Goal: Transaction & Acquisition: Book appointment/travel/reservation

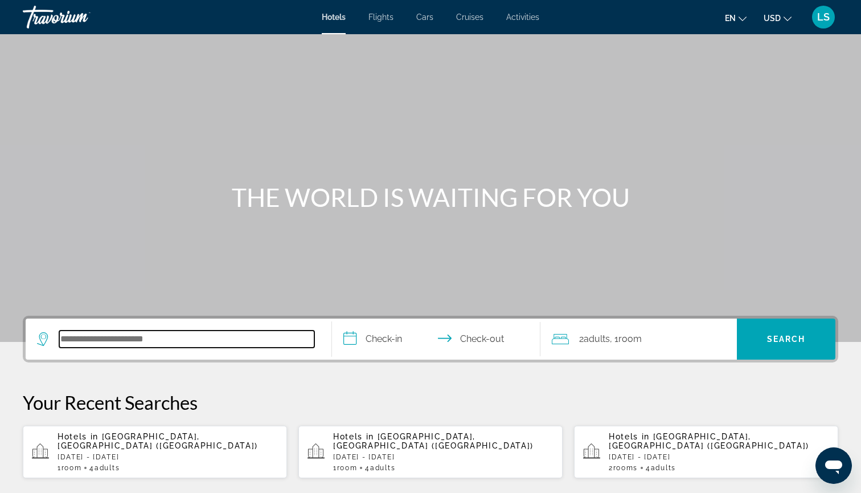
click at [146, 335] on input "Search hotel destination" at bounding box center [186, 338] width 255 height 17
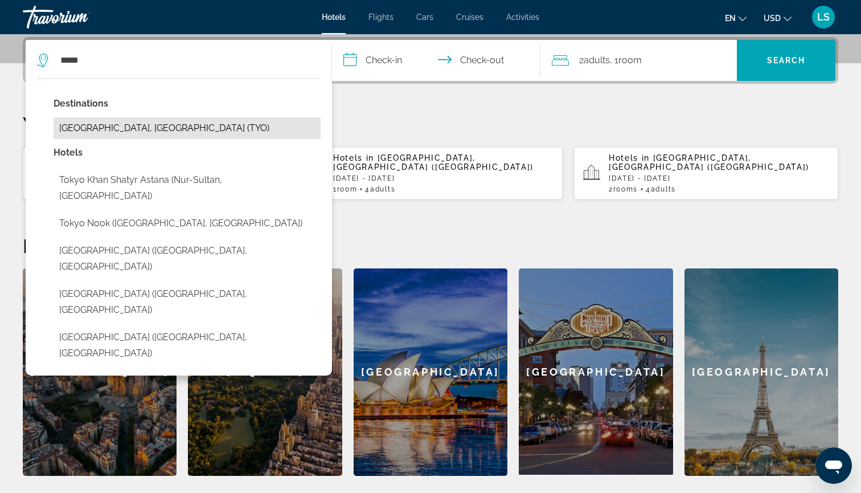
click at [192, 119] on button "[GEOGRAPHIC_DATA], [GEOGRAPHIC_DATA] (TYO)" at bounding box center [187, 128] width 267 height 22
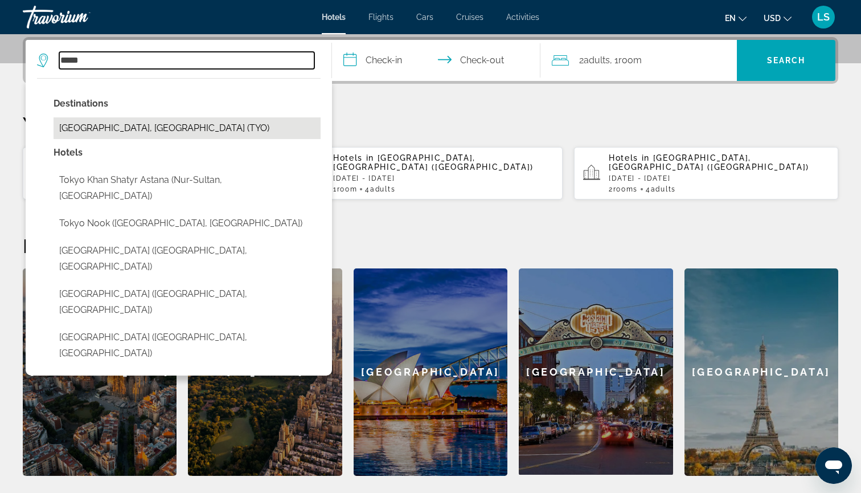
type input "**********"
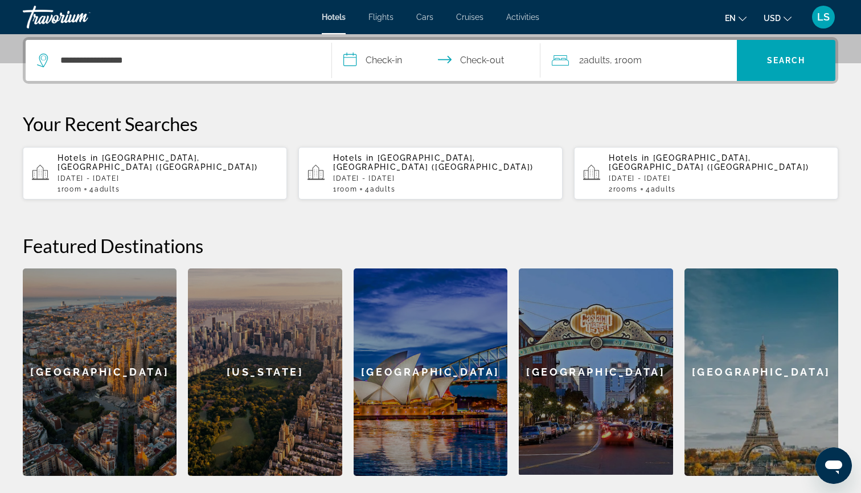
click at [389, 55] on input "**********" at bounding box center [438, 62] width 213 height 44
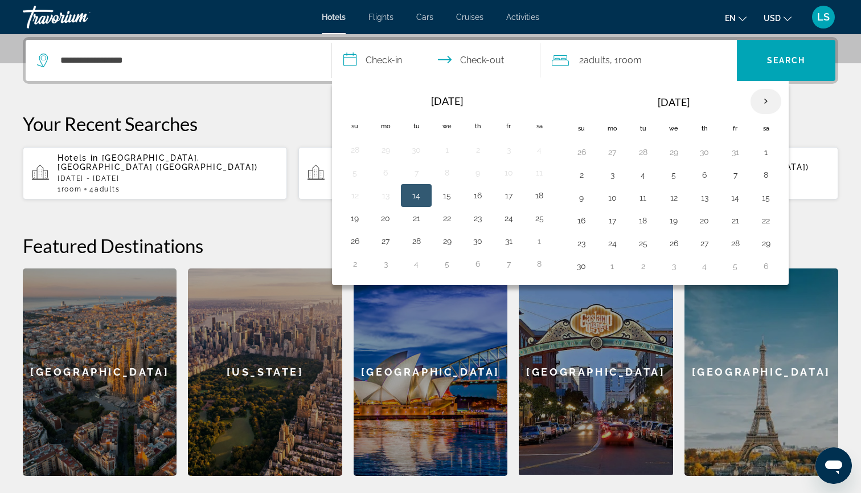
click at [768, 97] on th "Next month" at bounding box center [766, 101] width 31 height 25
click at [764, 100] on th "Next month" at bounding box center [766, 101] width 31 height 25
click at [675, 220] on button "18" at bounding box center [674, 220] width 18 height 16
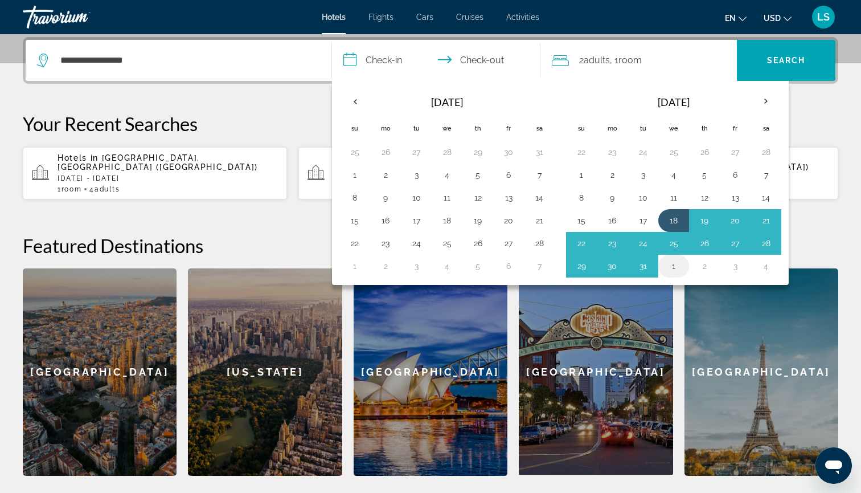
click at [675, 263] on button "1" at bounding box center [674, 266] width 18 height 16
type input "**********"
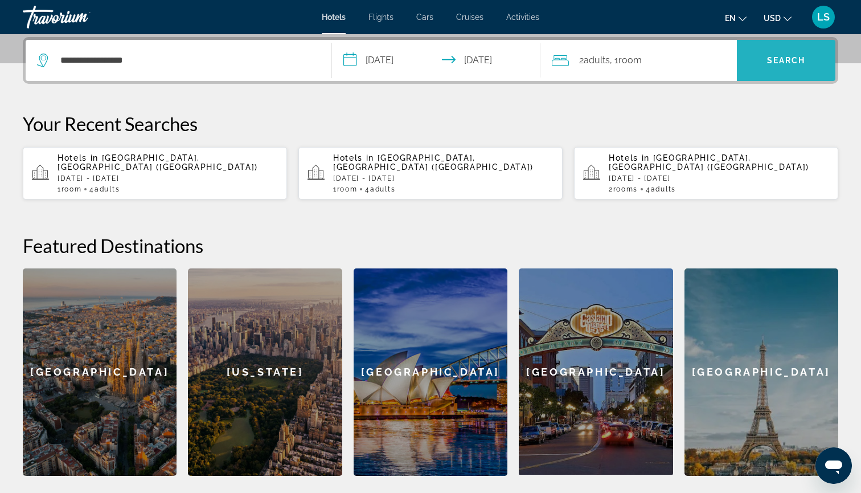
click at [760, 60] on span "Search" at bounding box center [786, 60] width 99 height 27
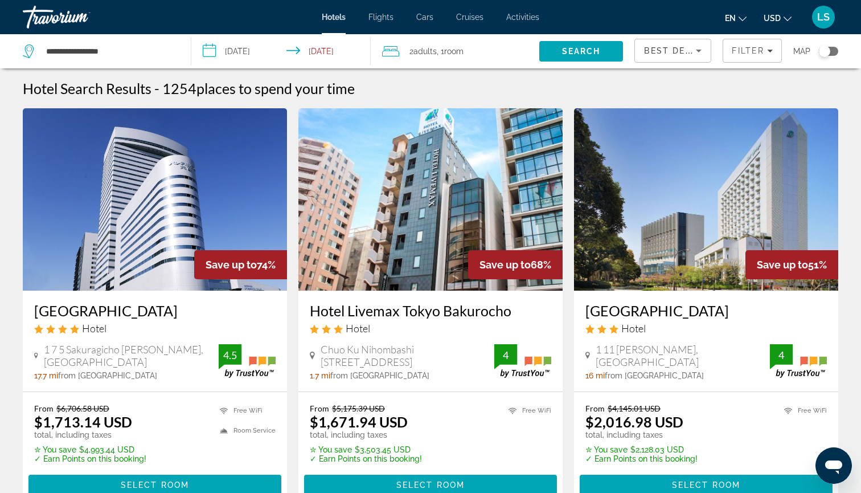
click at [484, 50] on div "2 Adult Adults , 1 Room rooms" at bounding box center [460, 51] width 157 height 16
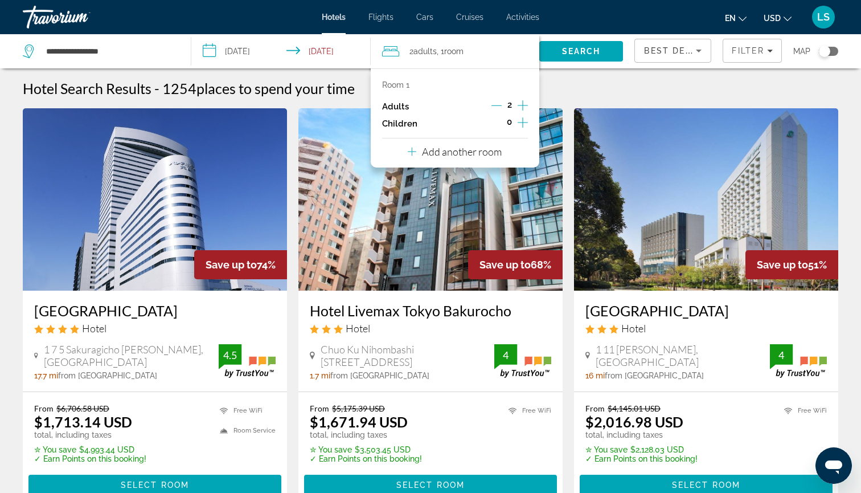
click at [500, 104] on icon "Decrement adults" at bounding box center [497, 105] width 10 height 10
click at [561, 56] on span "Search" at bounding box center [582, 51] width 84 height 27
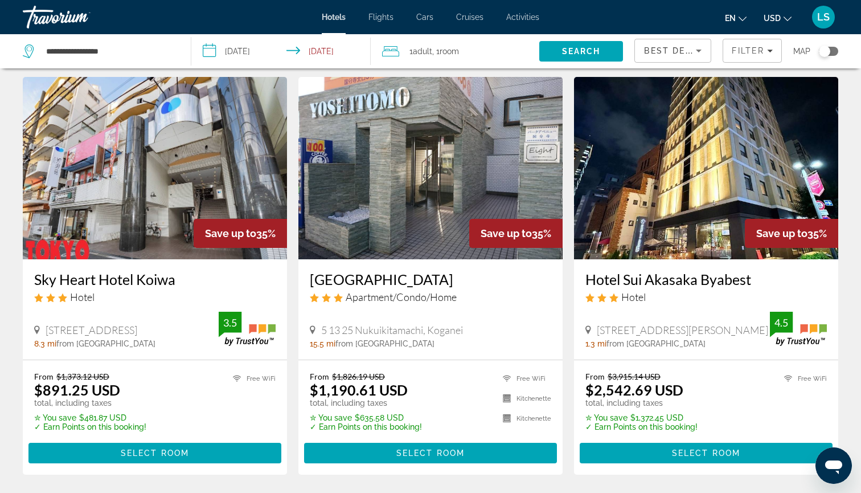
scroll to position [1293, 0]
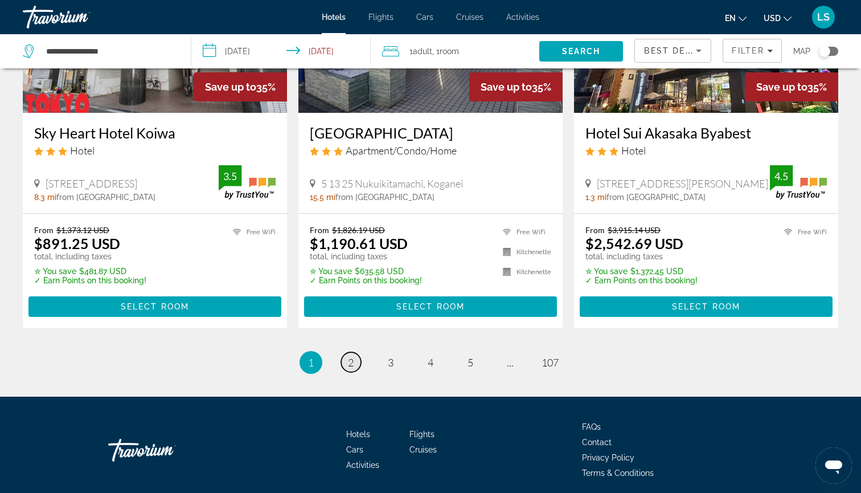
click at [350, 356] on span "2" at bounding box center [351, 362] width 6 height 13
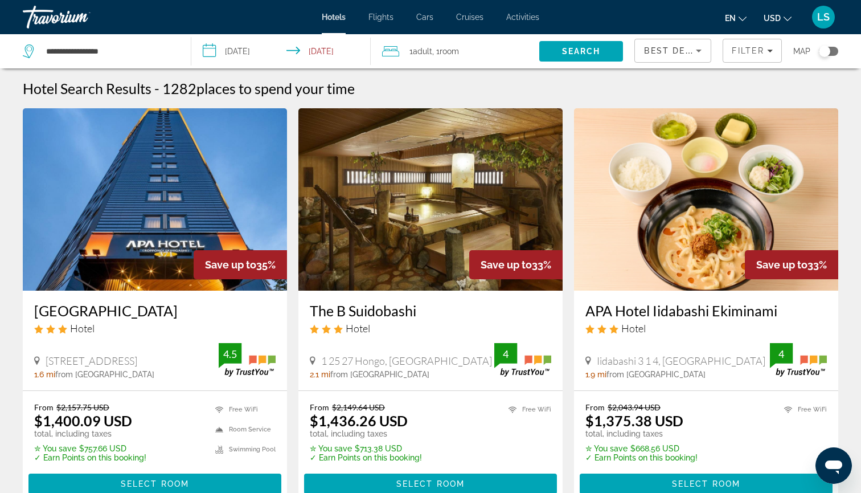
click at [674, 51] on span "Best Deals" at bounding box center [673, 50] width 59 height 9
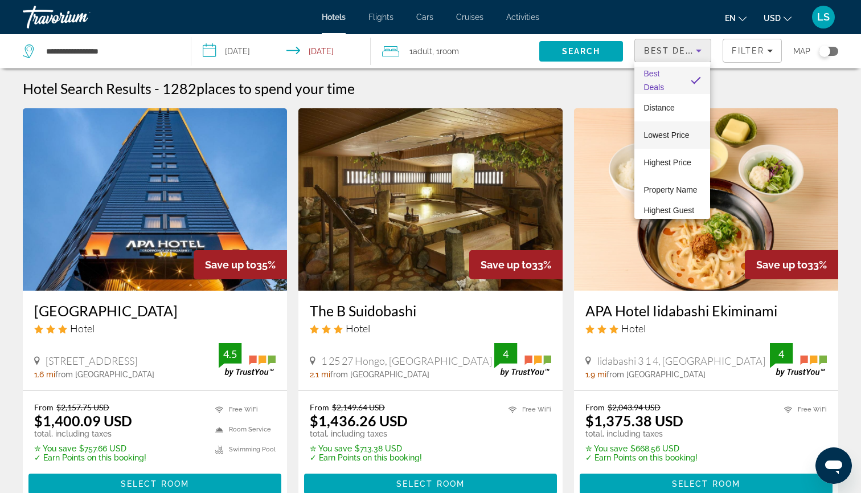
click at [662, 143] on mat-option "Lowest Price" at bounding box center [673, 134] width 76 height 27
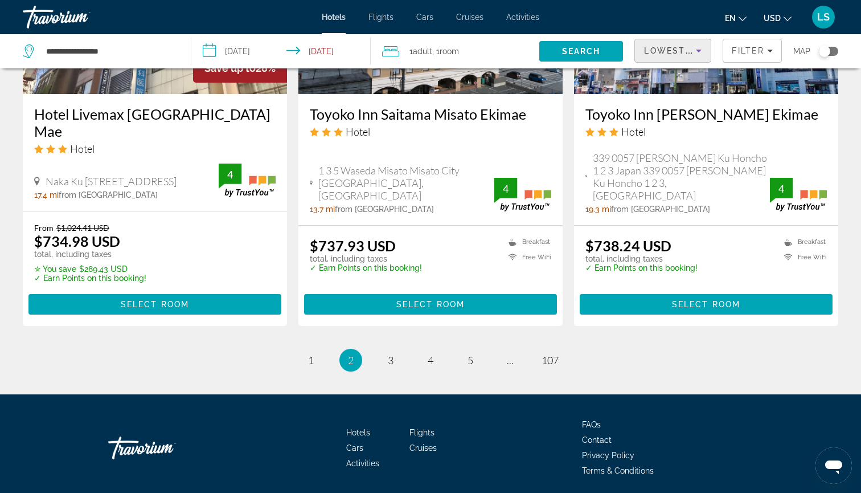
scroll to position [1464, 0]
click at [395, 350] on link "page 3" at bounding box center [391, 360] width 20 height 20
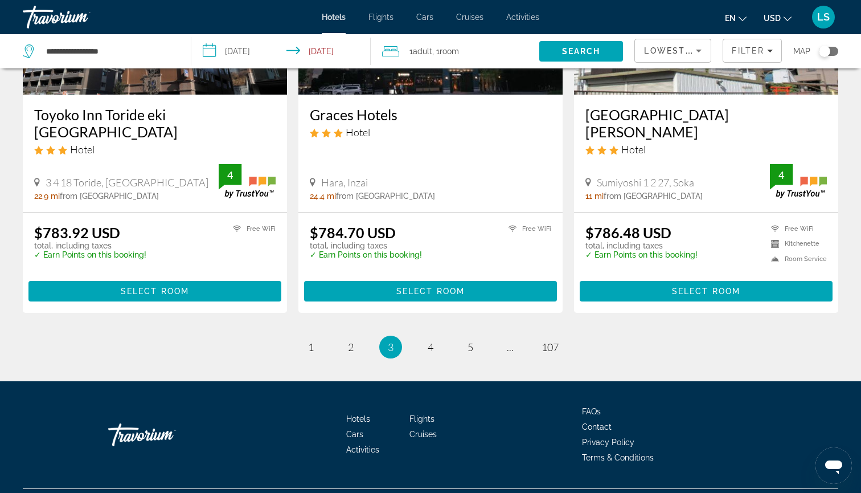
scroll to position [1450, 0]
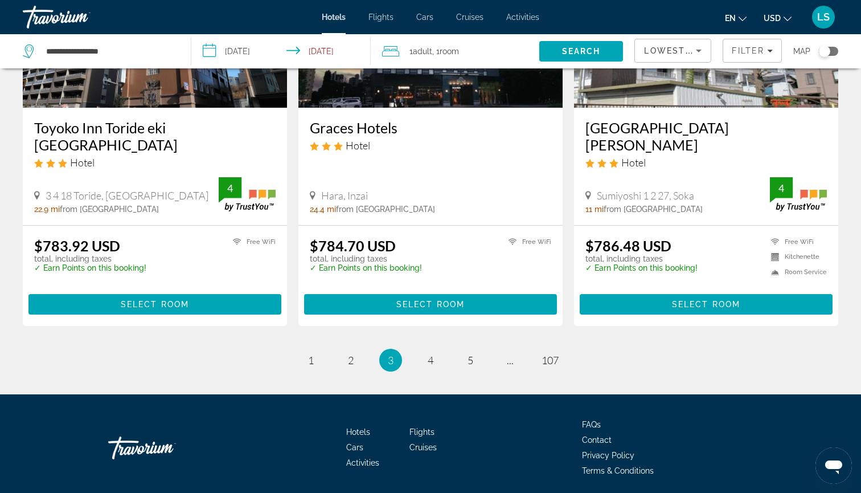
click at [491, 52] on div "1 Adult Adults , 1 Room rooms" at bounding box center [460, 51] width 157 height 16
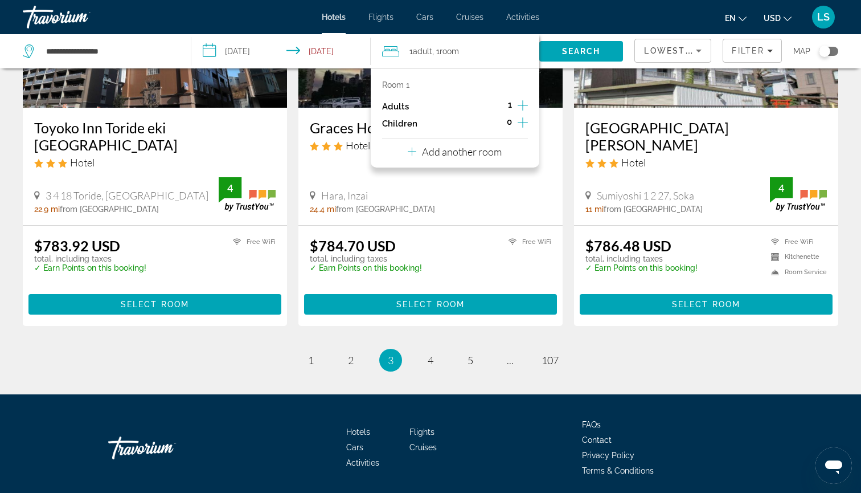
click at [518, 104] on icon "Increment adults" at bounding box center [523, 106] width 10 height 14
click at [566, 53] on span "Search" at bounding box center [581, 51] width 39 height 9
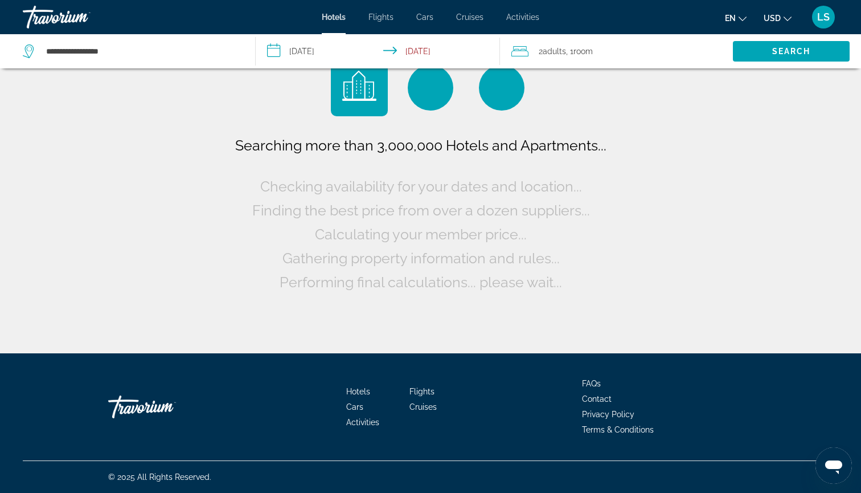
scroll to position [0, 0]
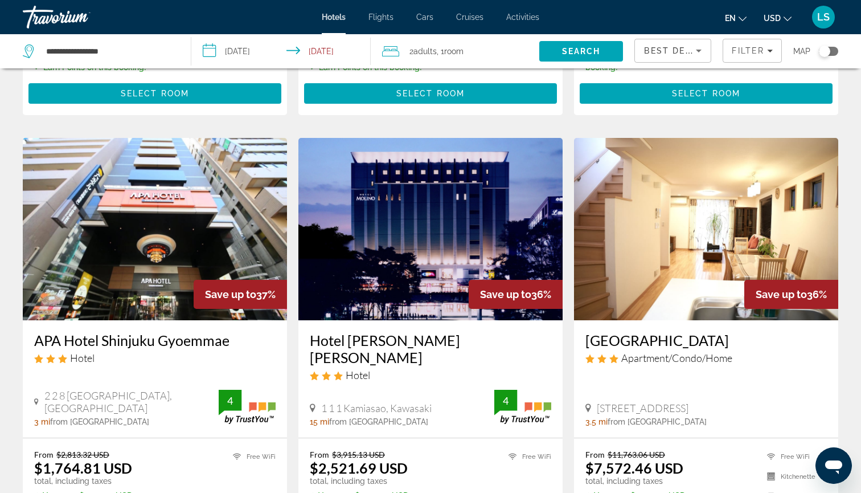
scroll to position [828, 0]
click at [105, 252] on img "Main content" at bounding box center [155, 229] width 264 height 182
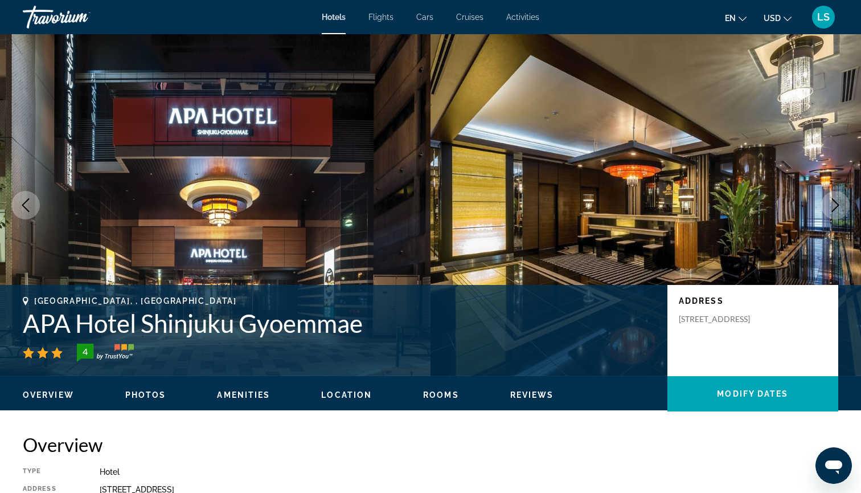
click at [843, 212] on button "Next image" at bounding box center [836, 205] width 28 height 28
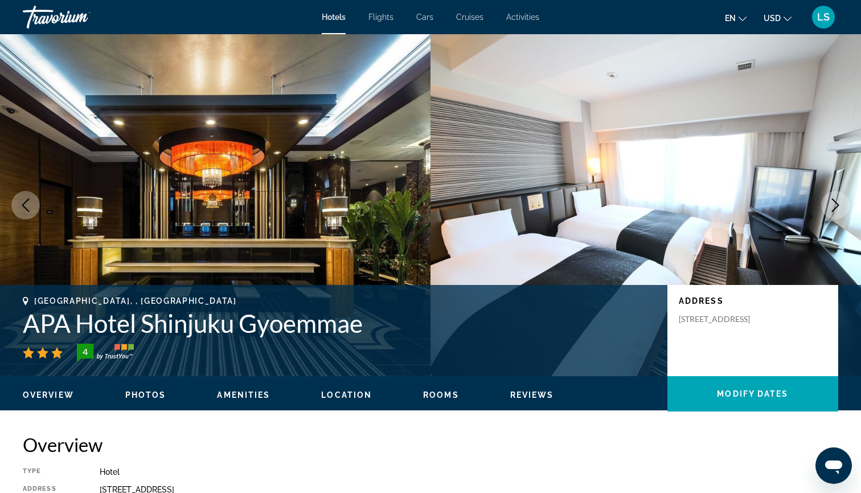
click at [841, 210] on icon "Next image" at bounding box center [836, 205] width 14 height 14
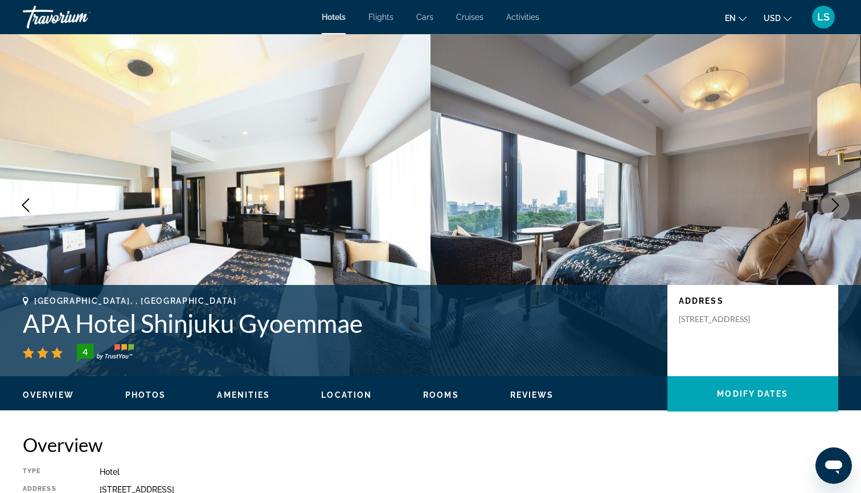
click at [841, 210] on icon "Next image" at bounding box center [836, 205] width 14 height 14
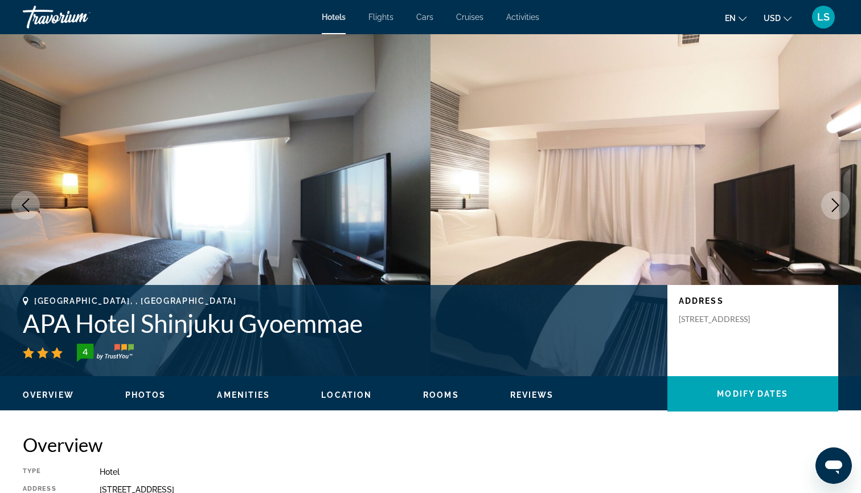
click at [841, 210] on icon "Next image" at bounding box center [836, 205] width 14 height 14
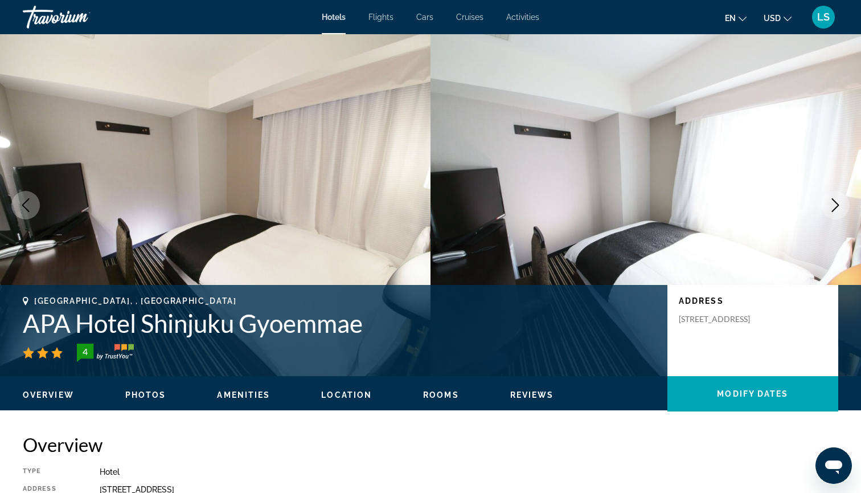
click at [841, 210] on icon "Next image" at bounding box center [836, 205] width 14 height 14
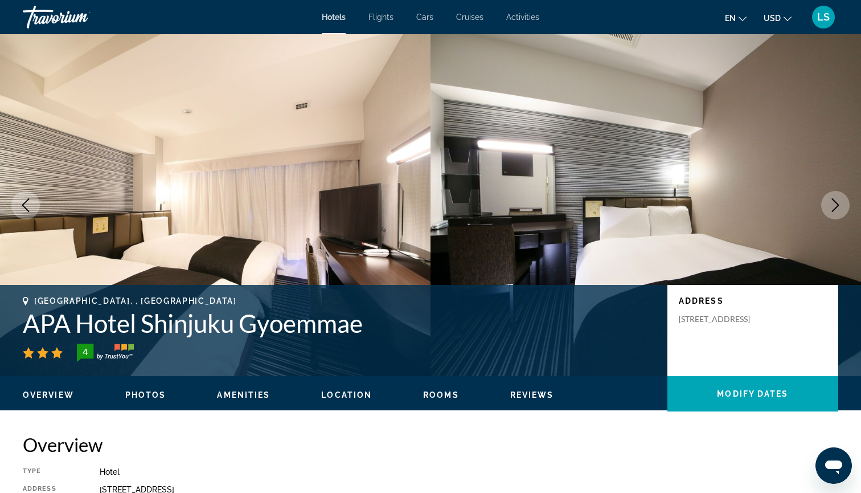
click at [841, 210] on icon "Next image" at bounding box center [836, 205] width 14 height 14
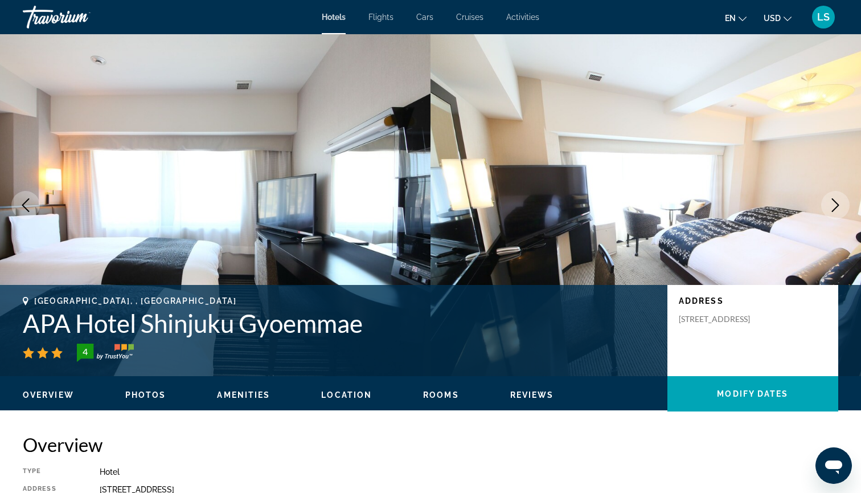
click at [841, 210] on icon "Next image" at bounding box center [836, 205] width 14 height 14
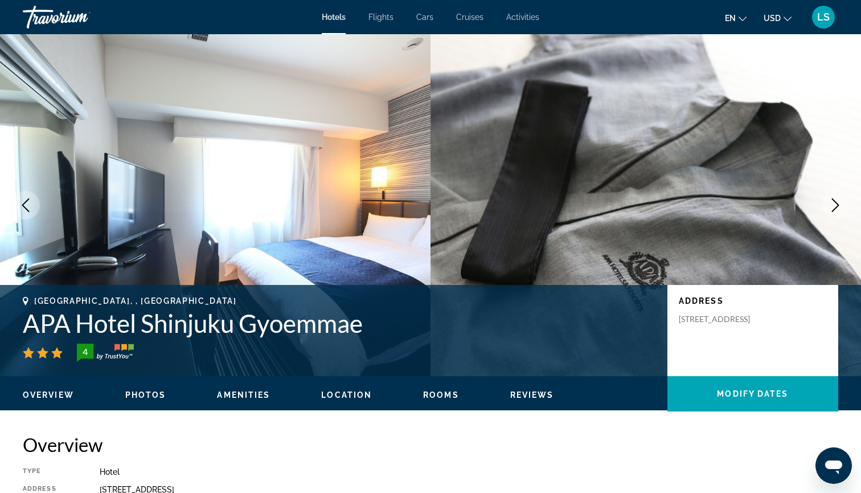
click at [56, 25] on div "Travorium" at bounding box center [80, 17] width 114 height 30
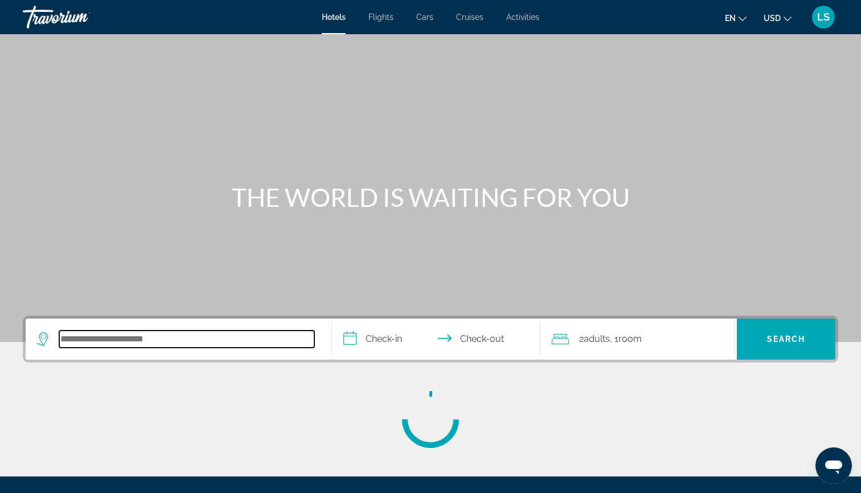
click at [222, 347] on input "Search hotel destination" at bounding box center [186, 338] width 255 height 17
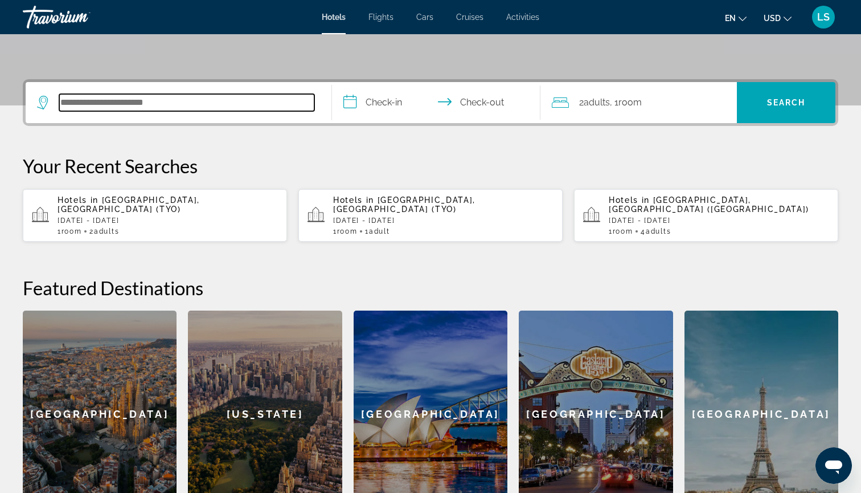
scroll to position [279, 0]
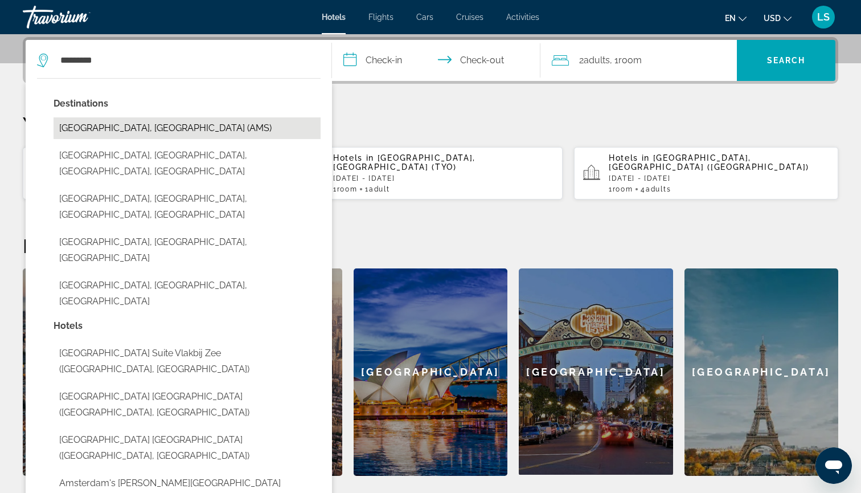
drag, startPoint x: 222, startPoint y: 346, endPoint x: 182, endPoint y: 126, distance: 223.5
click at [182, 126] on button "[GEOGRAPHIC_DATA], [GEOGRAPHIC_DATA] (AMS)" at bounding box center [187, 128] width 267 height 22
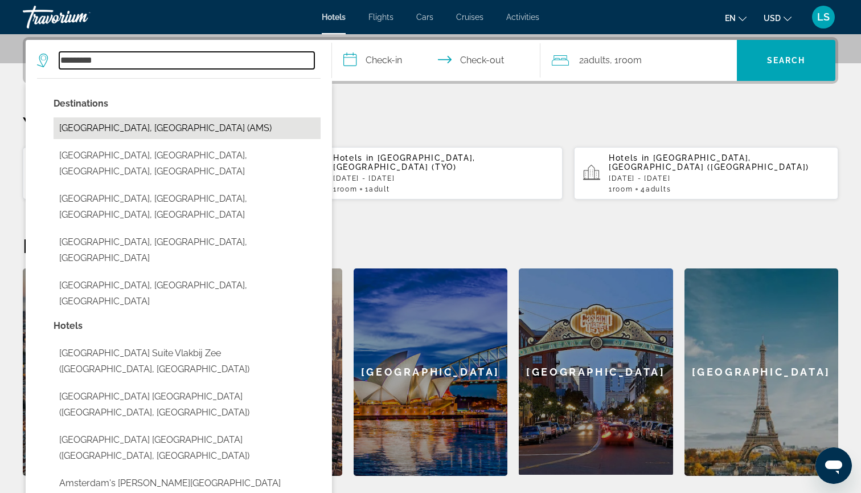
type input "**********"
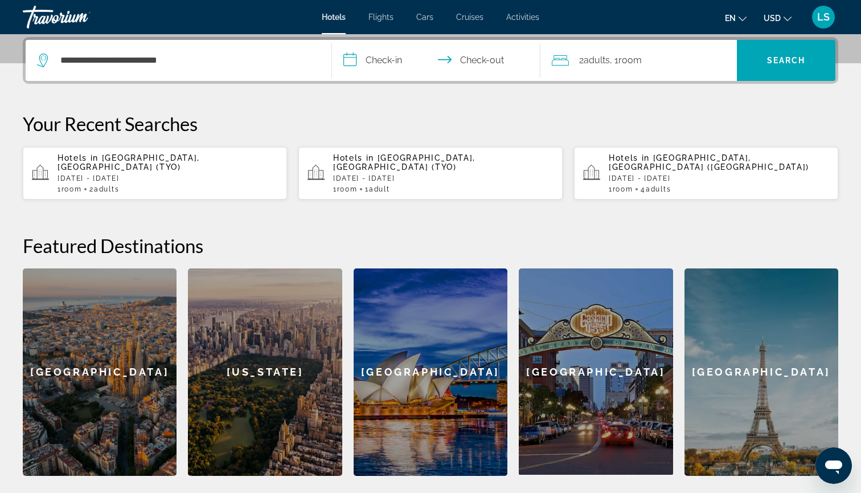
click at [374, 71] on input "**********" at bounding box center [438, 62] width 213 height 44
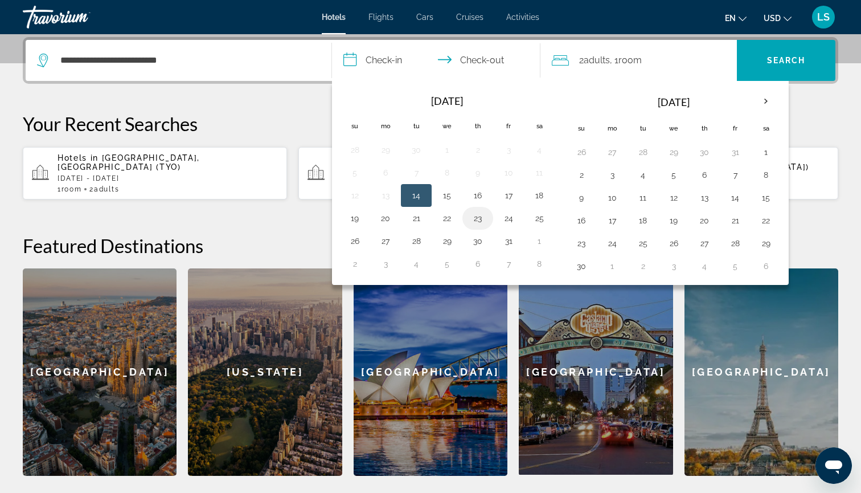
click at [488, 216] on td "23" at bounding box center [478, 218] width 31 height 23
click at [488, 215] on td "23" at bounding box center [478, 218] width 31 height 23
click at [483, 239] on button "30" at bounding box center [478, 241] width 18 height 16
click at [660, 96] on th "[DATE]" at bounding box center [674, 101] width 154 height 27
click at [395, 62] on input "**********" at bounding box center [438, 62] width 213 height 44
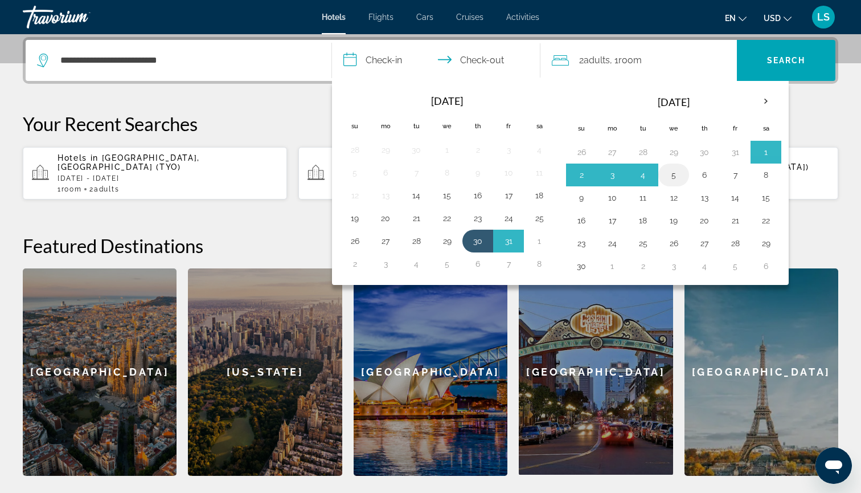
click at [673, 178] on button "5" at bounding box center [674, 175] width 18 height 16
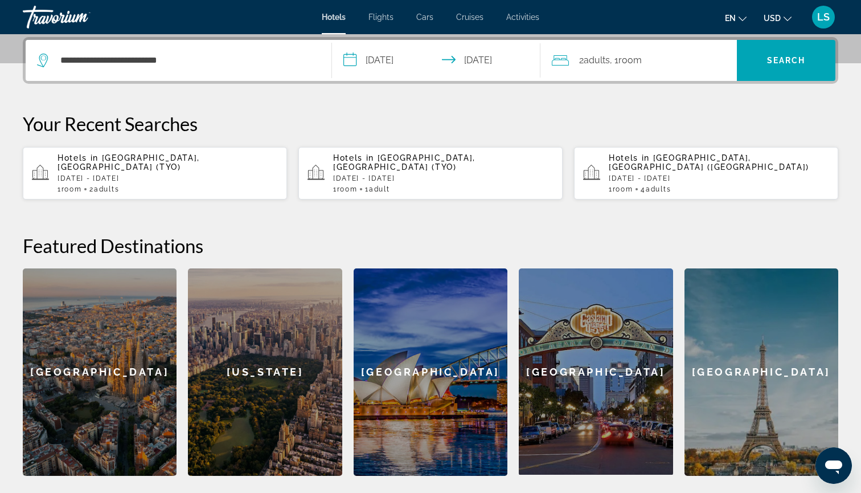
click at [375, 60] on input "**********" at bounding box center [438, 62] width 213 height 44
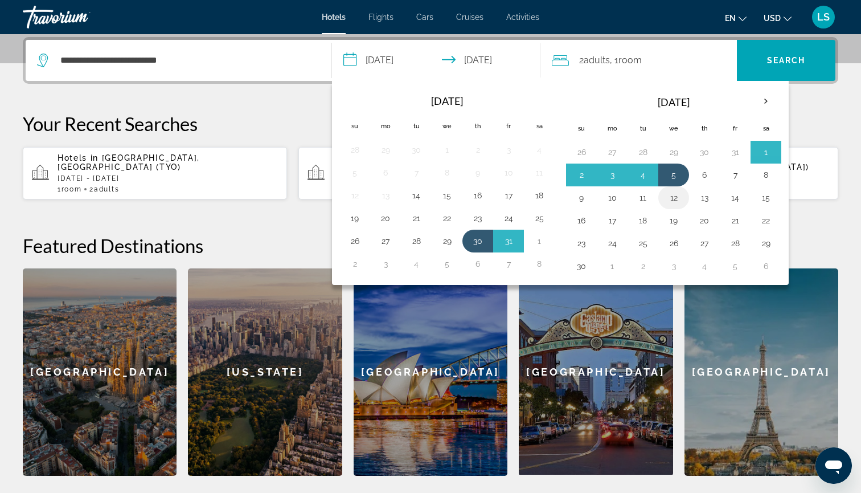
click at [675, 202] on button "12" at bounding box center [674, 198] width 18 height 16
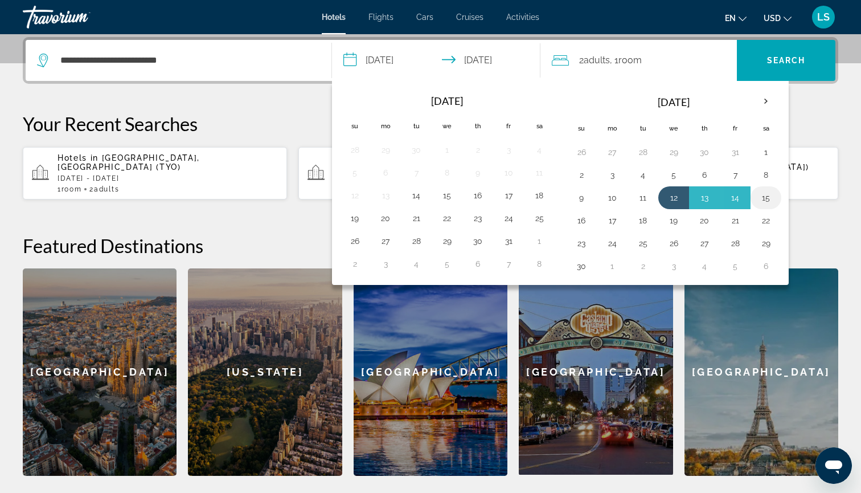
click at [767, 206] on button "15" at bounding box center [766, 198] width 18 height 16
type input "**********"
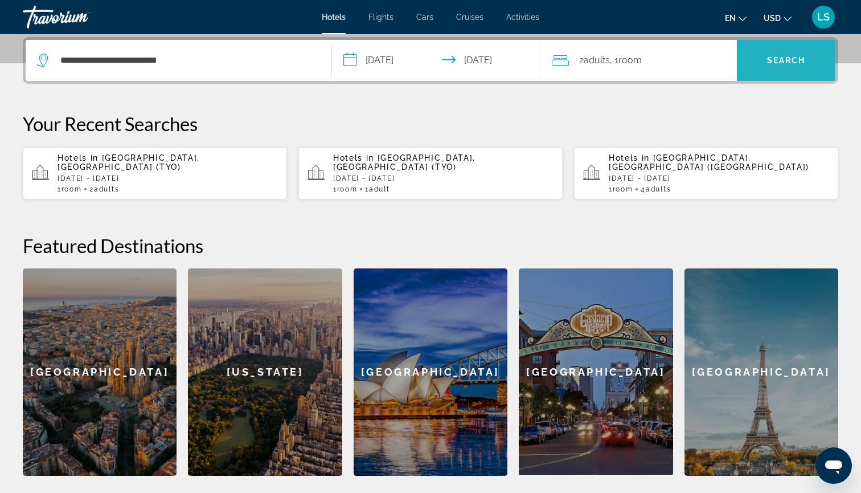
click at [786, 66] on span "Search" at bounding box center [786, 60] width 99 height 27
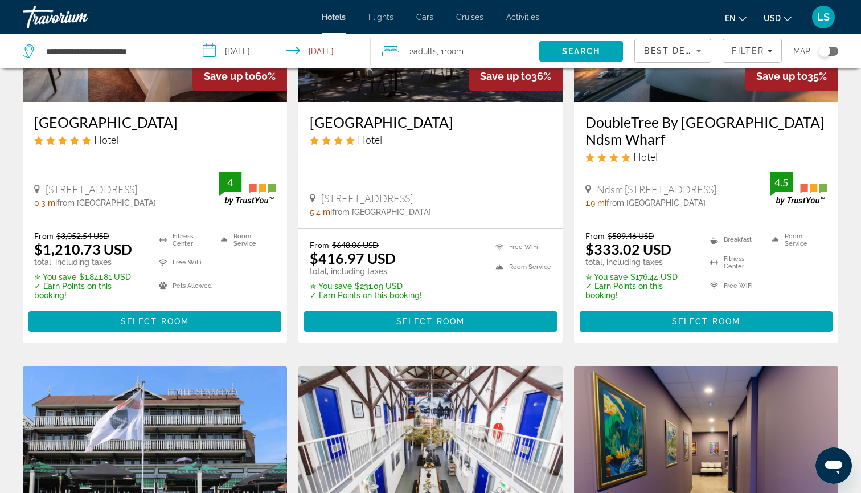
scroll to position [8, 0]
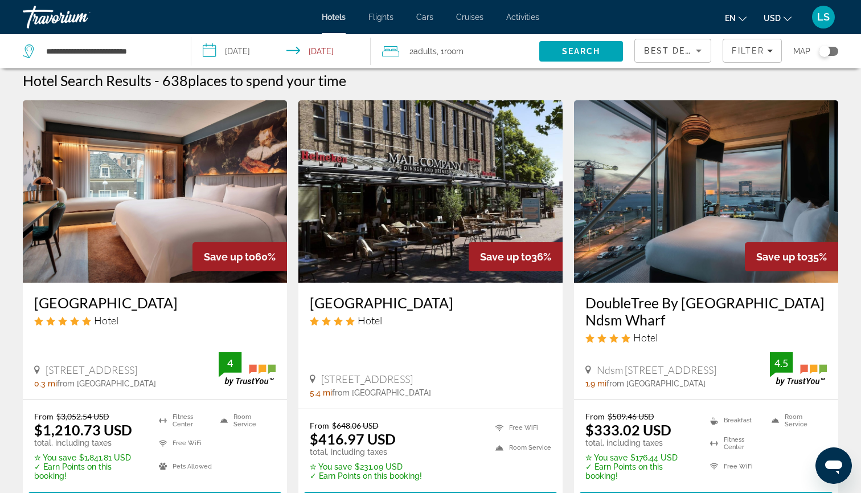
click at [126, 242] on img "Main content" at bounding box center [155, 191] width 264 height 182
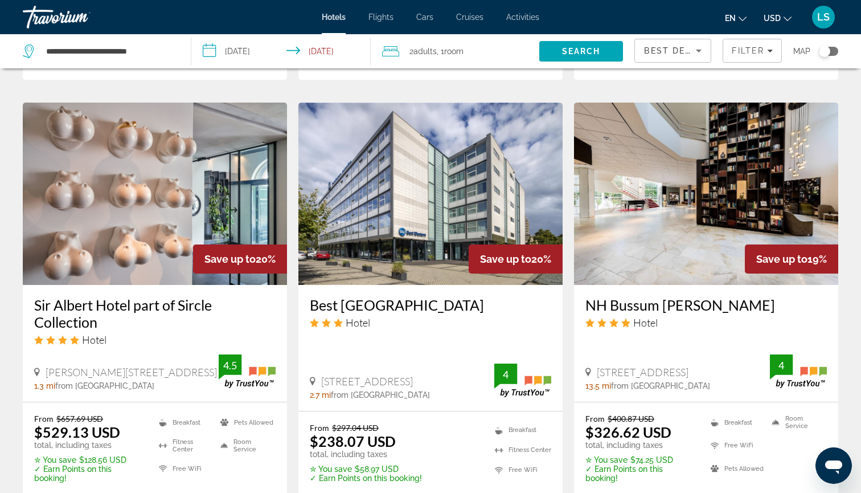
scroll to position [1324, 0]
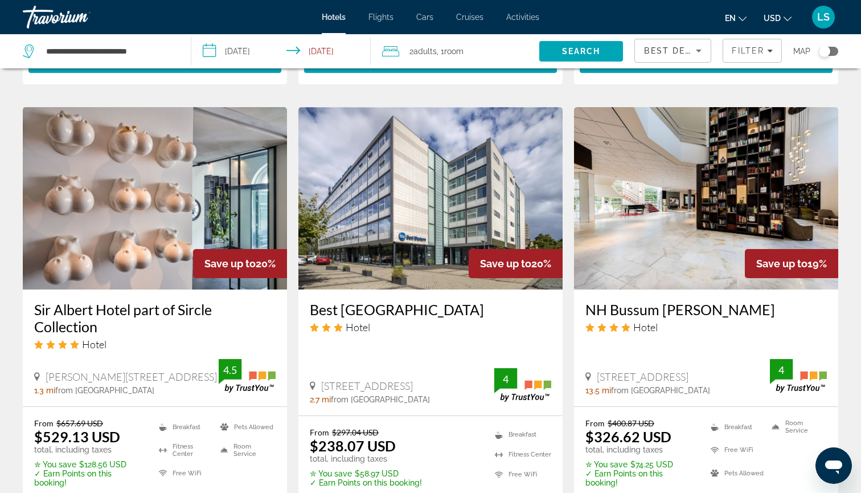
click at [681, 235] on img "Main content" at bounding box center [706, 198] width 264 height 182
click at [623, 189] on img "Main content" at bounding box center [706, 198] width 264 height 182
